Goal: Task Accomplishment & Management: Manage account settings

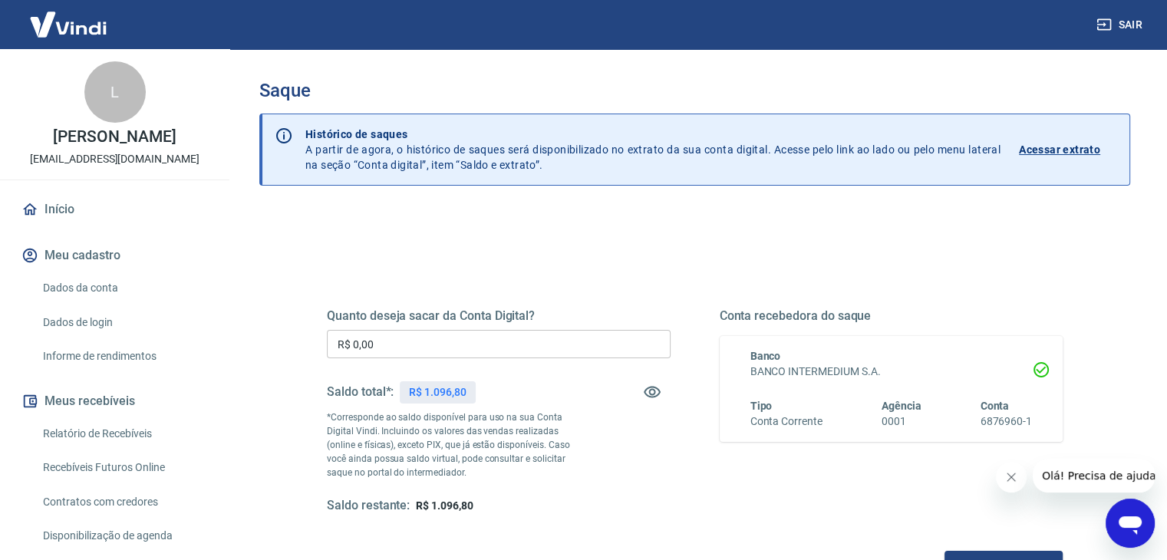
click at [543, 345] on input "R$ 0,00" at bounding box center [499, 344] width 344 height 28
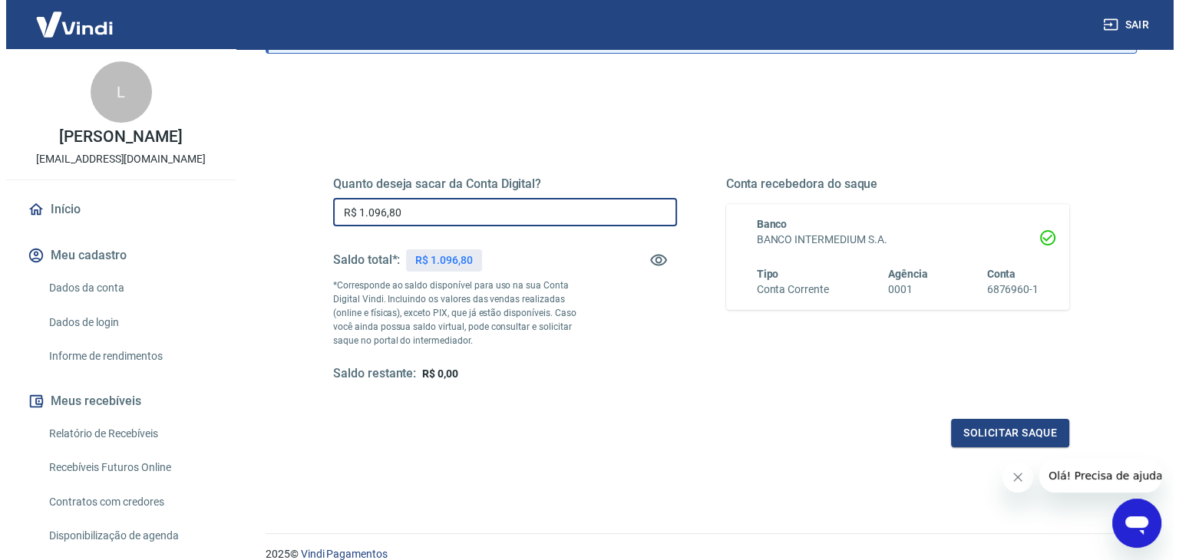
scroll to position [154, 0]
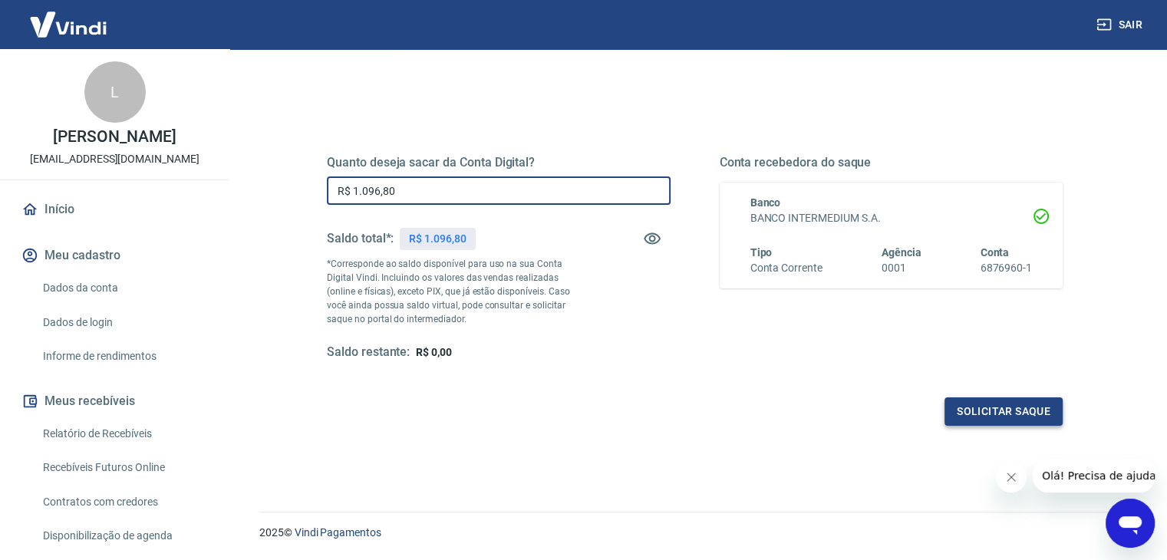
type input "R$ 1.096,80"
click at [969, 408] on button "Solicitar saque" at bounding box center [1004, 412] width 118 height 28
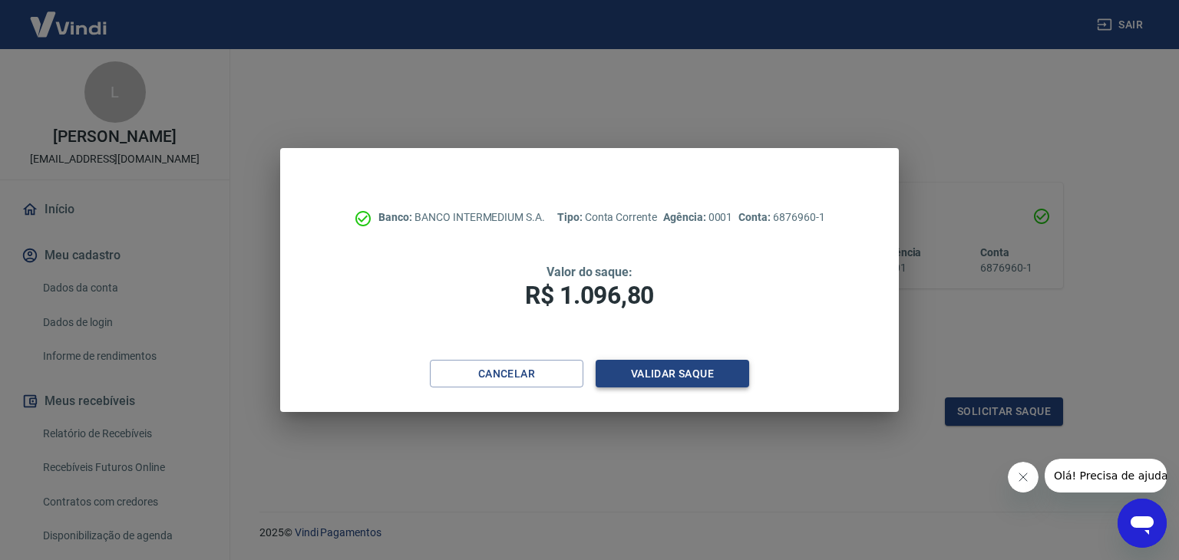
click at [663, 374] on button "Validar saque" at bounding box center [673, 374] width 154 height 28
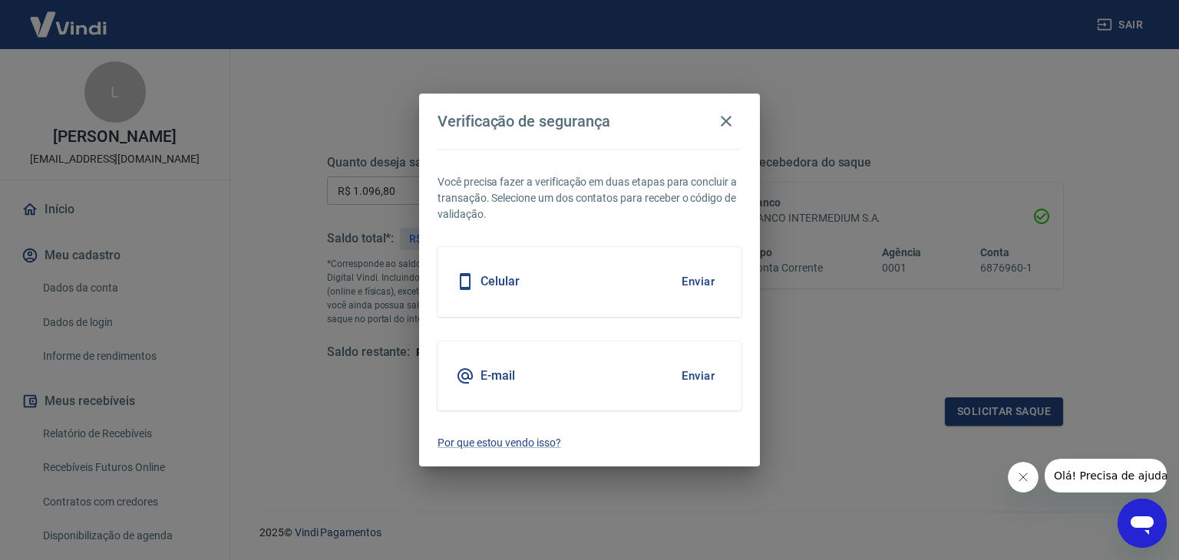
click at [700, 372] on button "Enviar" at bounding box center [698, 376] width 50 height 32
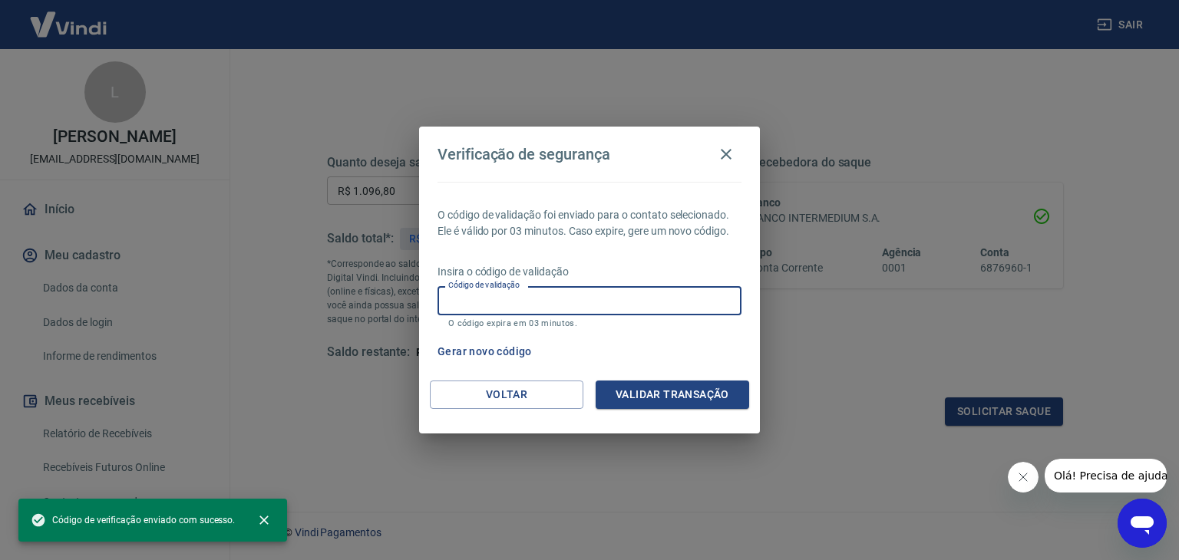
click at [651, 296] on input "Código de validação" at bounding box center [590, 300] width 304 height 28
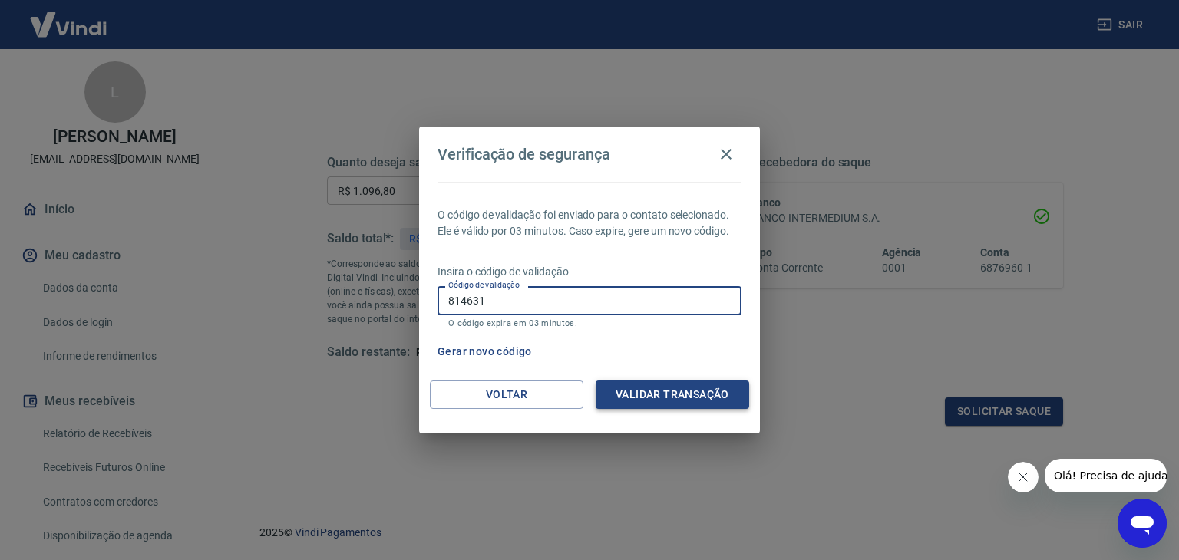
type input "814631"
click at [659, 395] on button "Validar transação" at bounding box center [673, 395] width 154 height 28
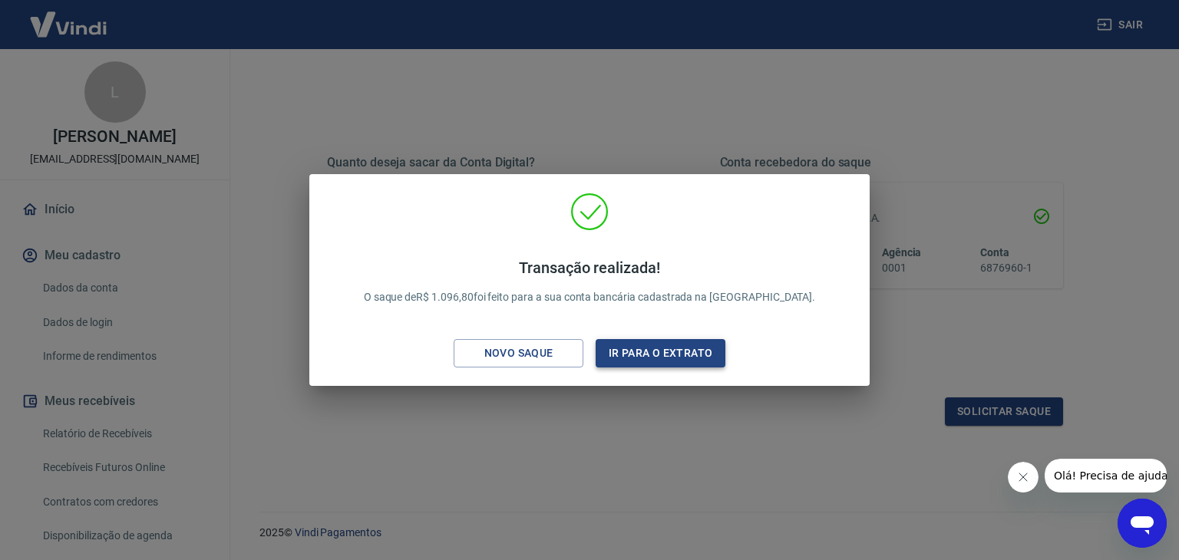
click at [675, 352] on button "Ir para o extrato" at bounding box center [661, 353] width 130 height 28
